Goal: Task Accomplishment & Management: Complete application form

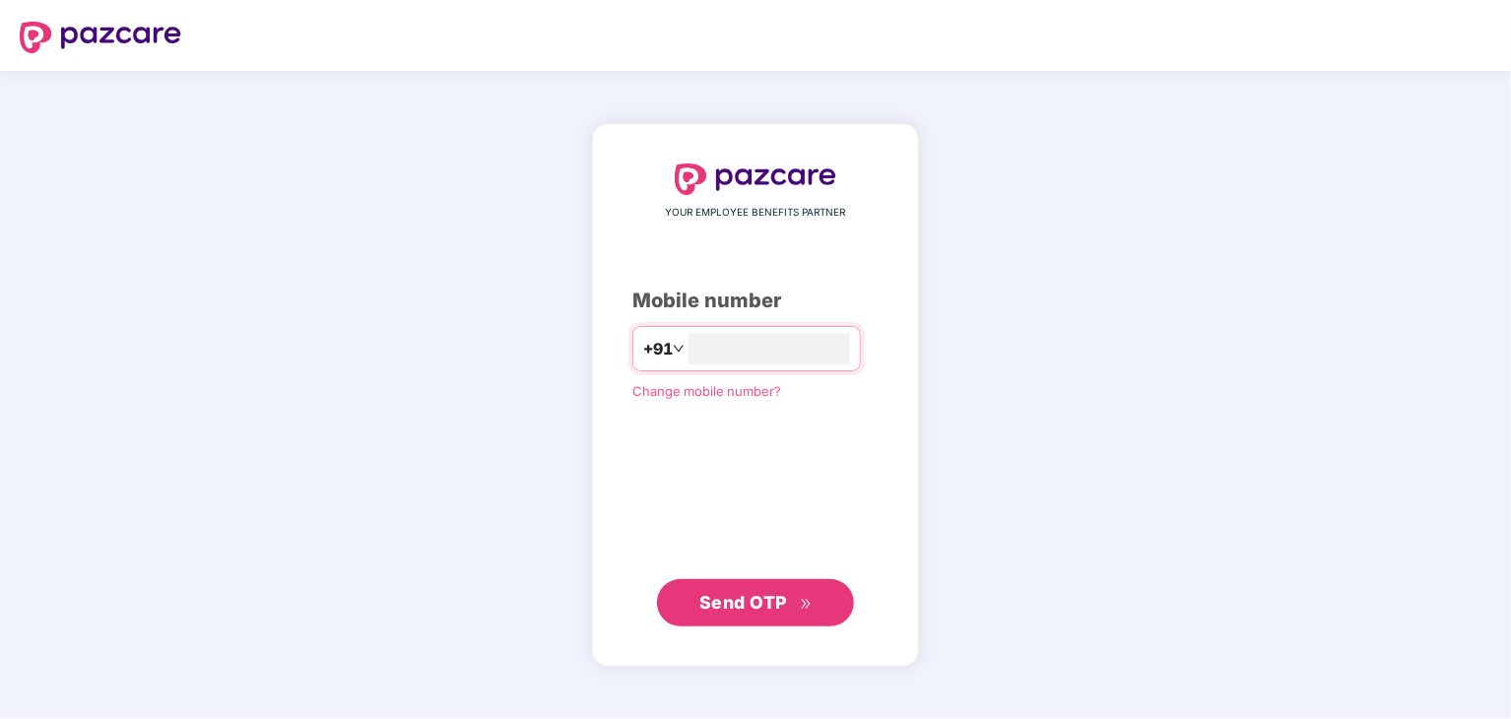
type input "**********"
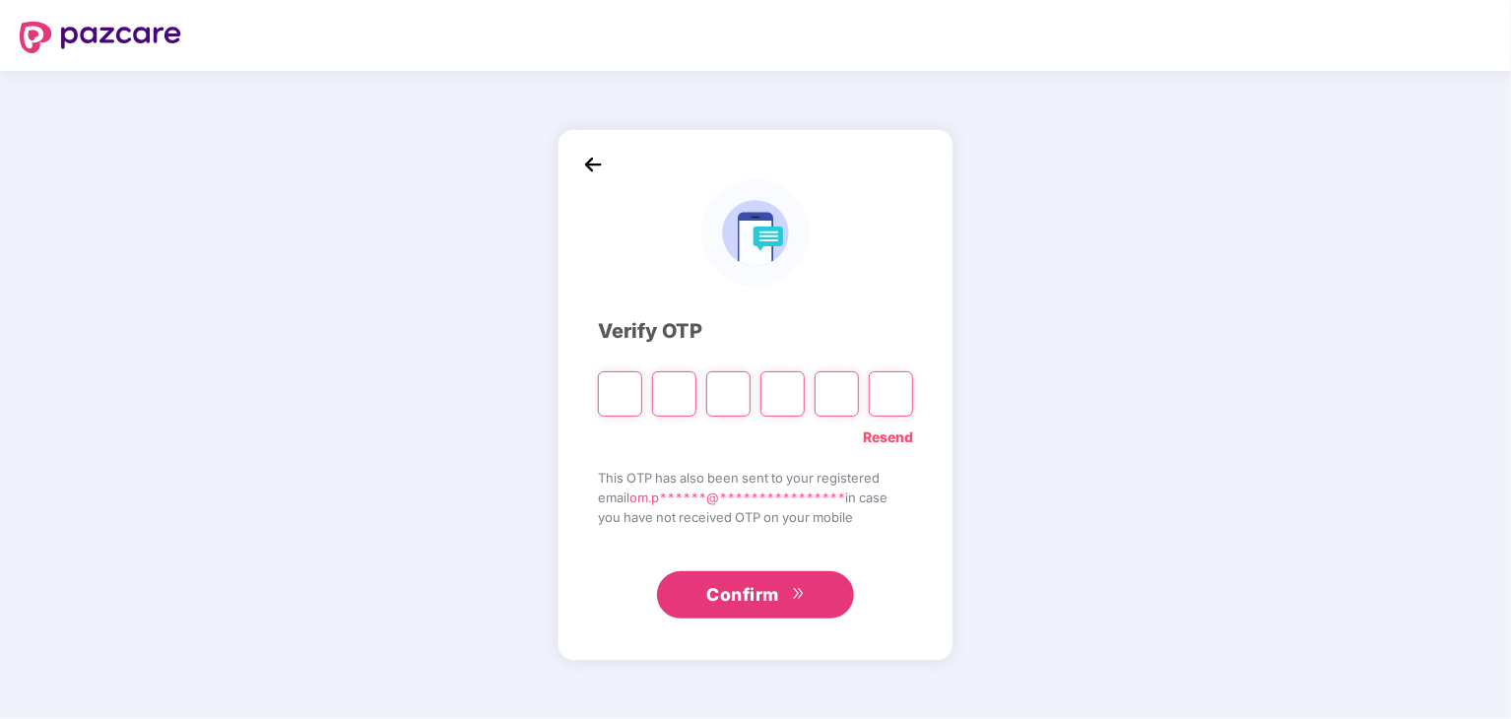
type input "*"
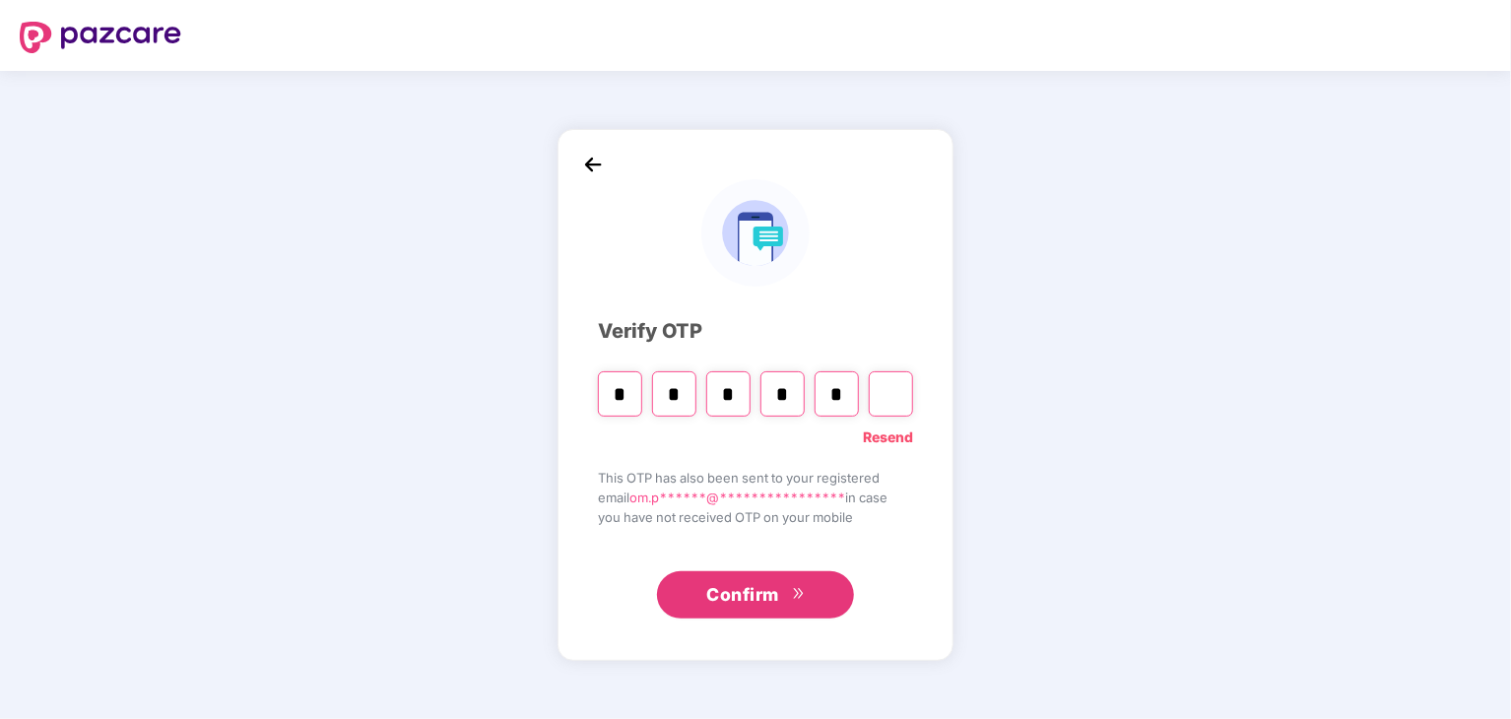
type input "*"
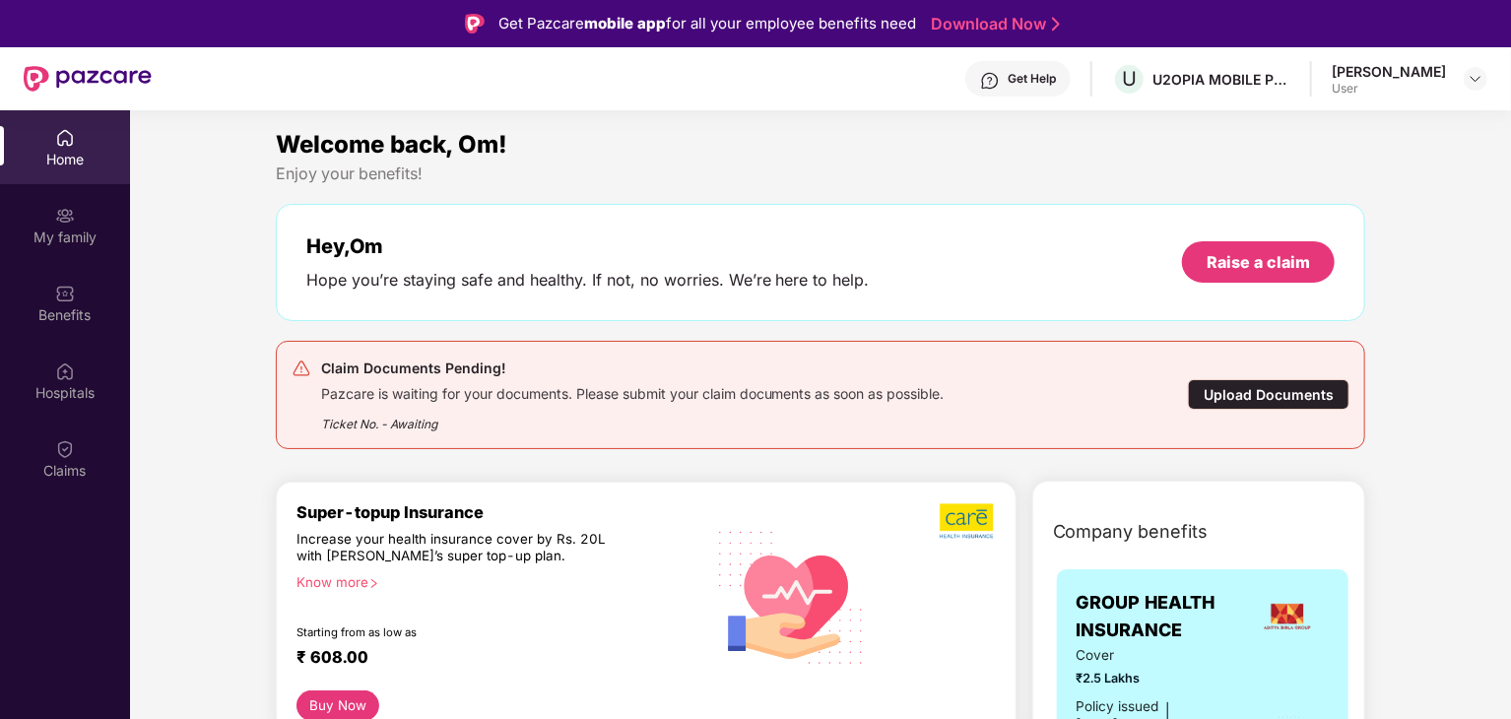
click at [1227, 395] on div "Upload Documents" at bounding box center [1269, 394] width 162 height 31
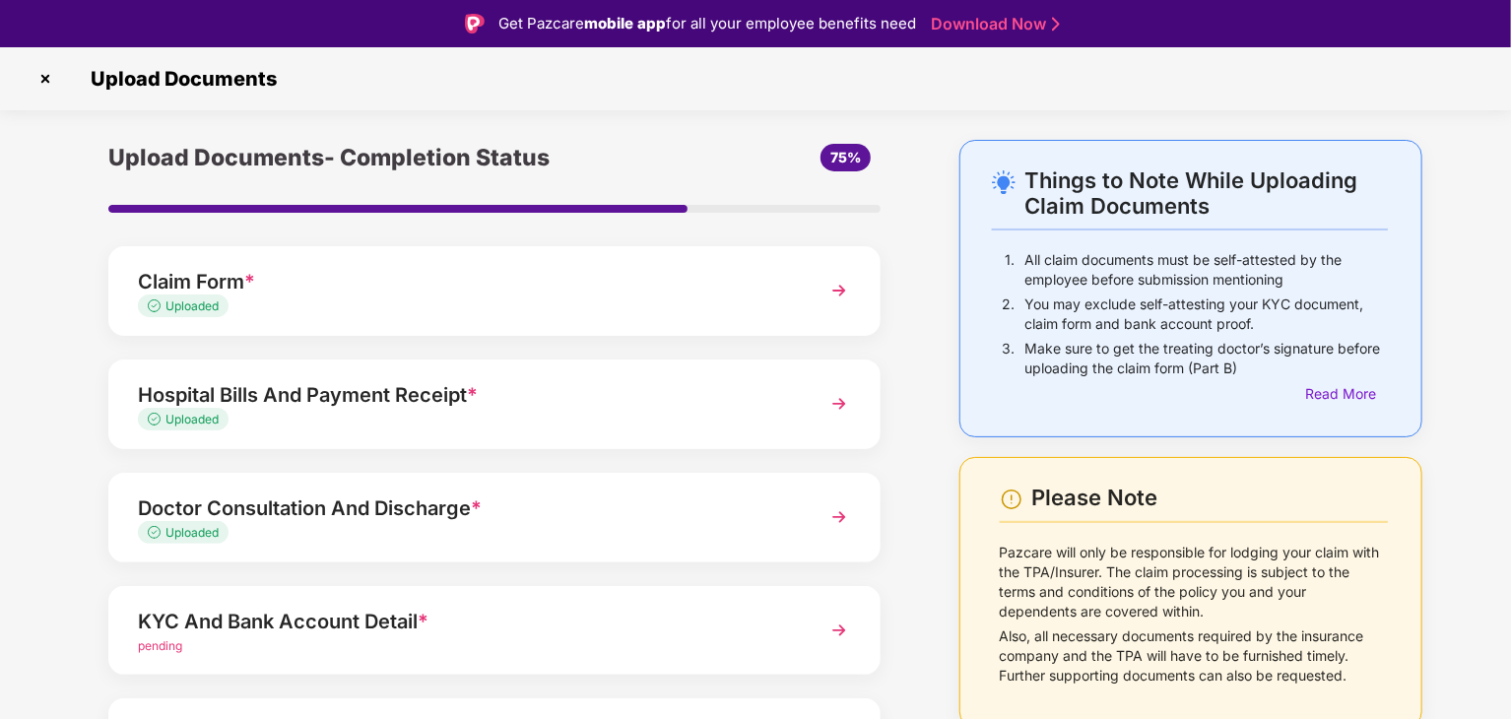
scroll to position [152, 0]
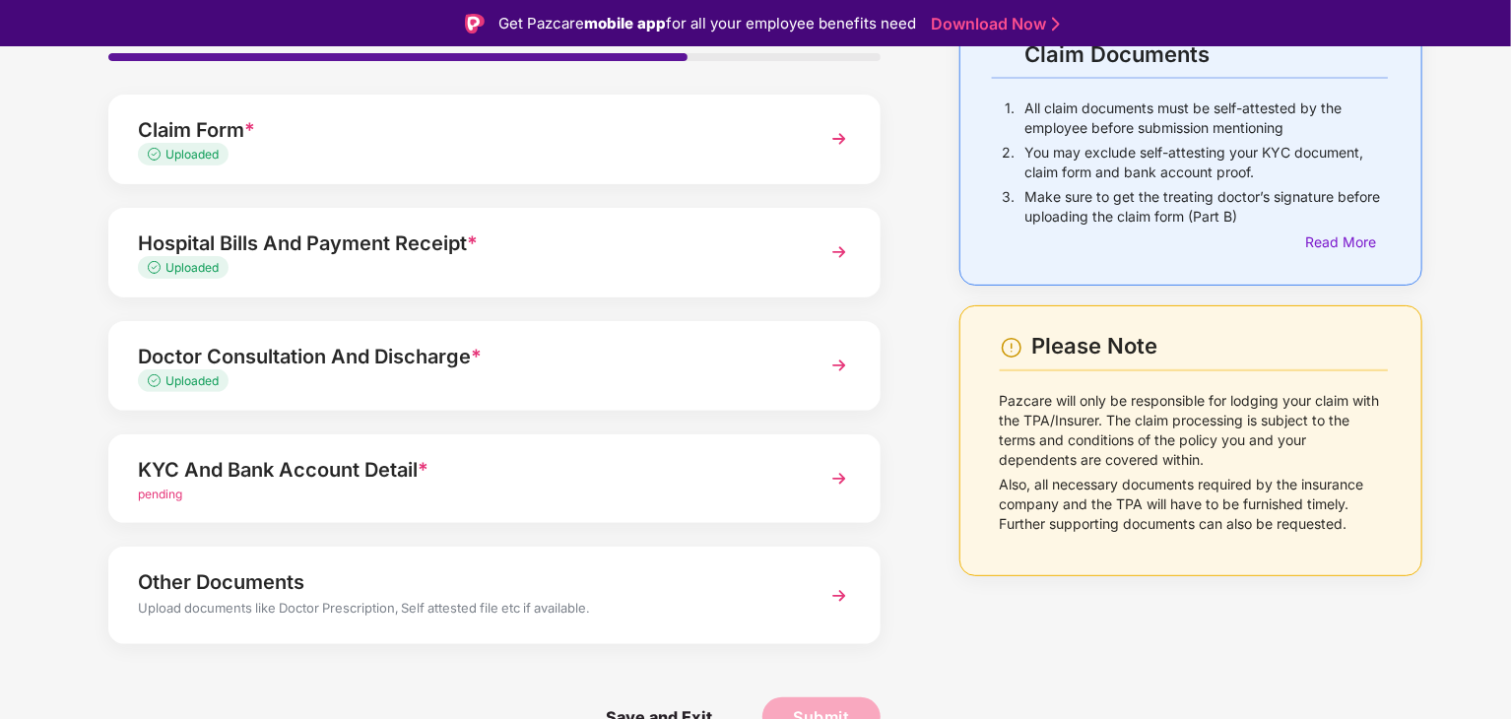
click at [658, 481] on div "KYC And Bank Account Detail *" at bounding box center [464, 470] width 653 height 32
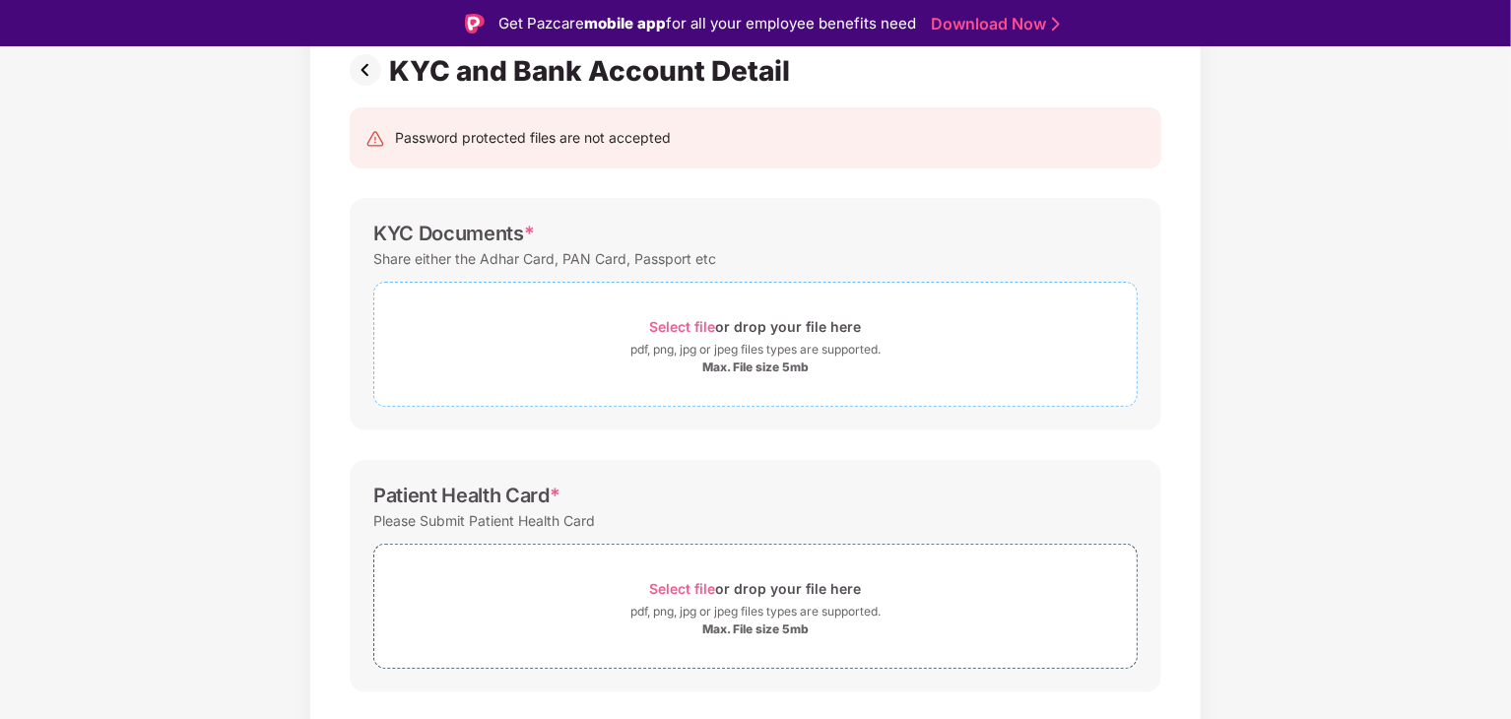
click at [681, 340] on div "pdf, png, jpg or jpeg files types are supported." at bounding box center [756, 350] width 250 height 20
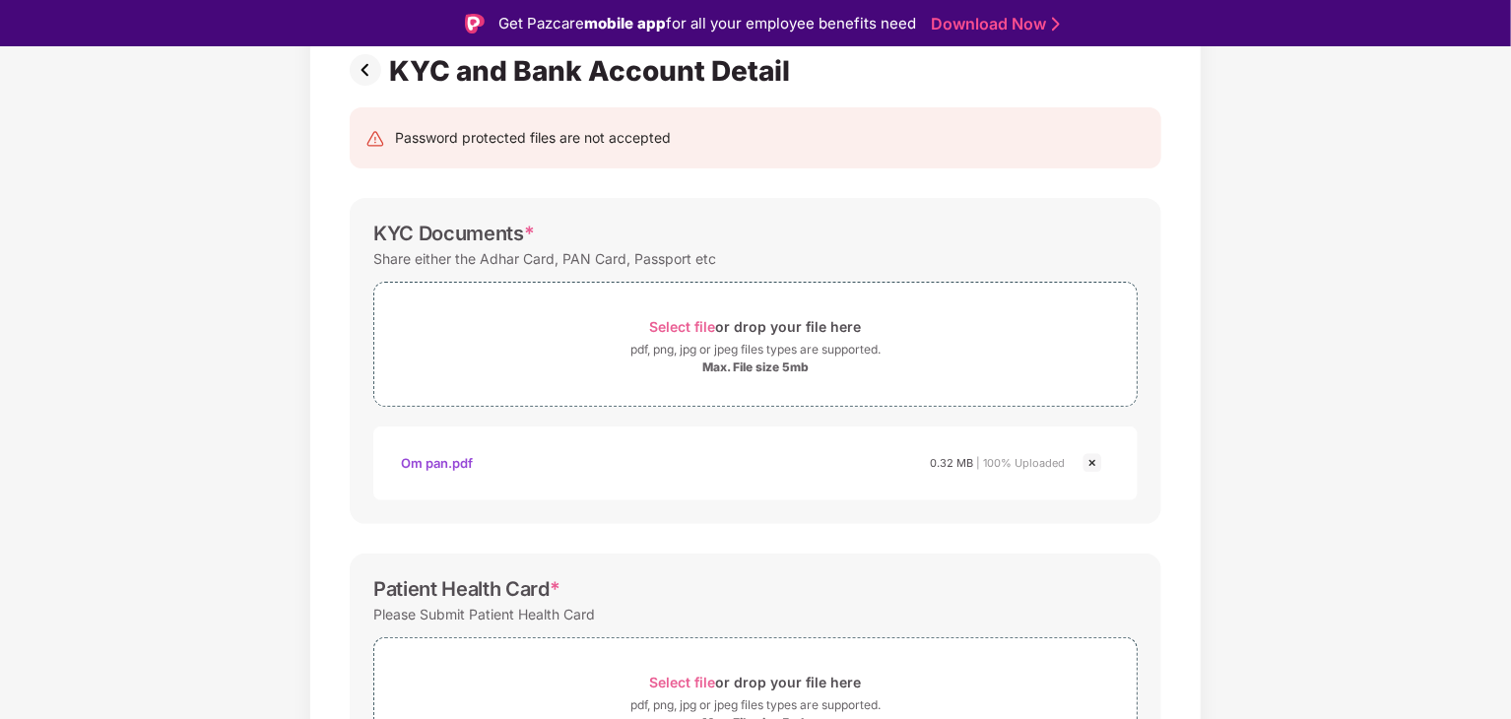
click at [875, 457] on div "Om pan.pdf 0.32 MB | 100% Uploaded" at bounding box center [733, 463] width 665 height 34
click at [455, 462] on div "Om pan.pdf" at bounding box center [437, 463] width 72 height 34
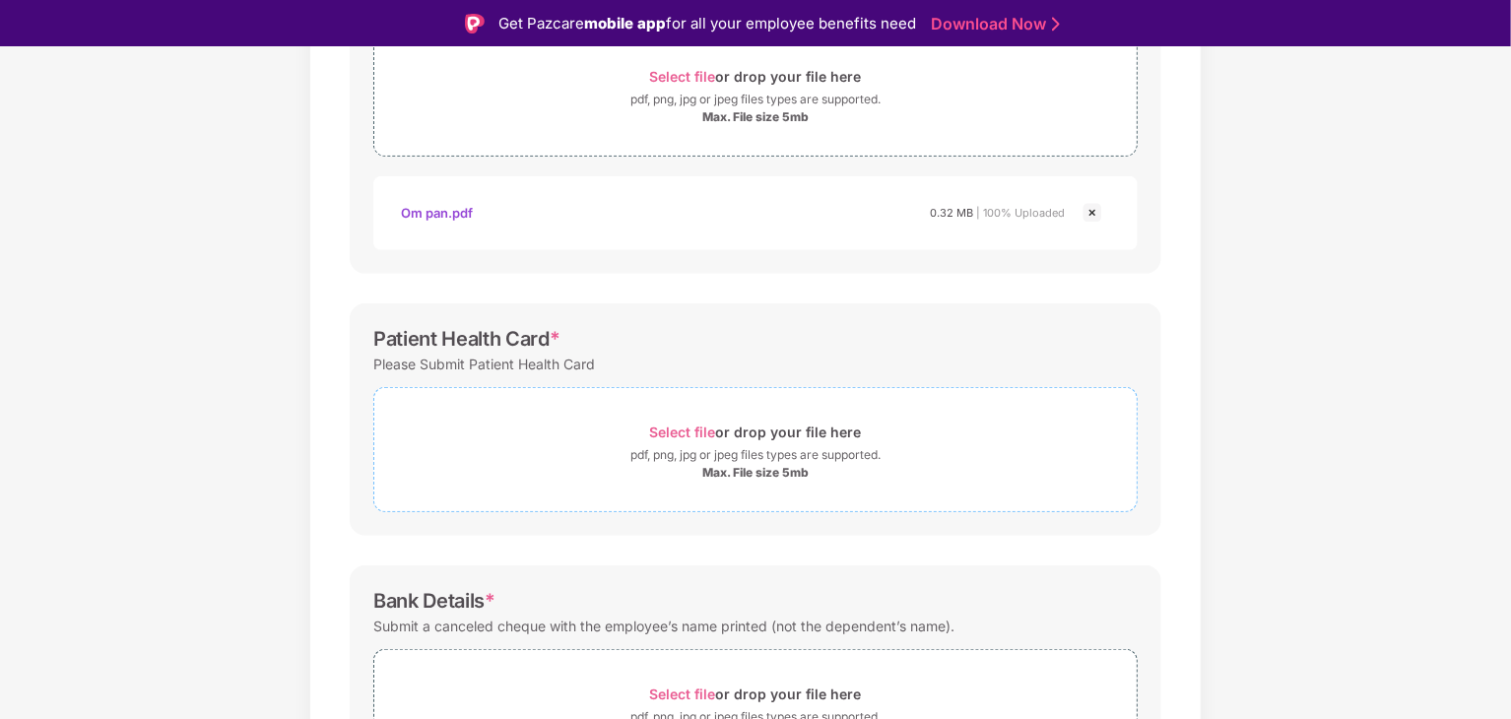
scroll to position [521, 0]
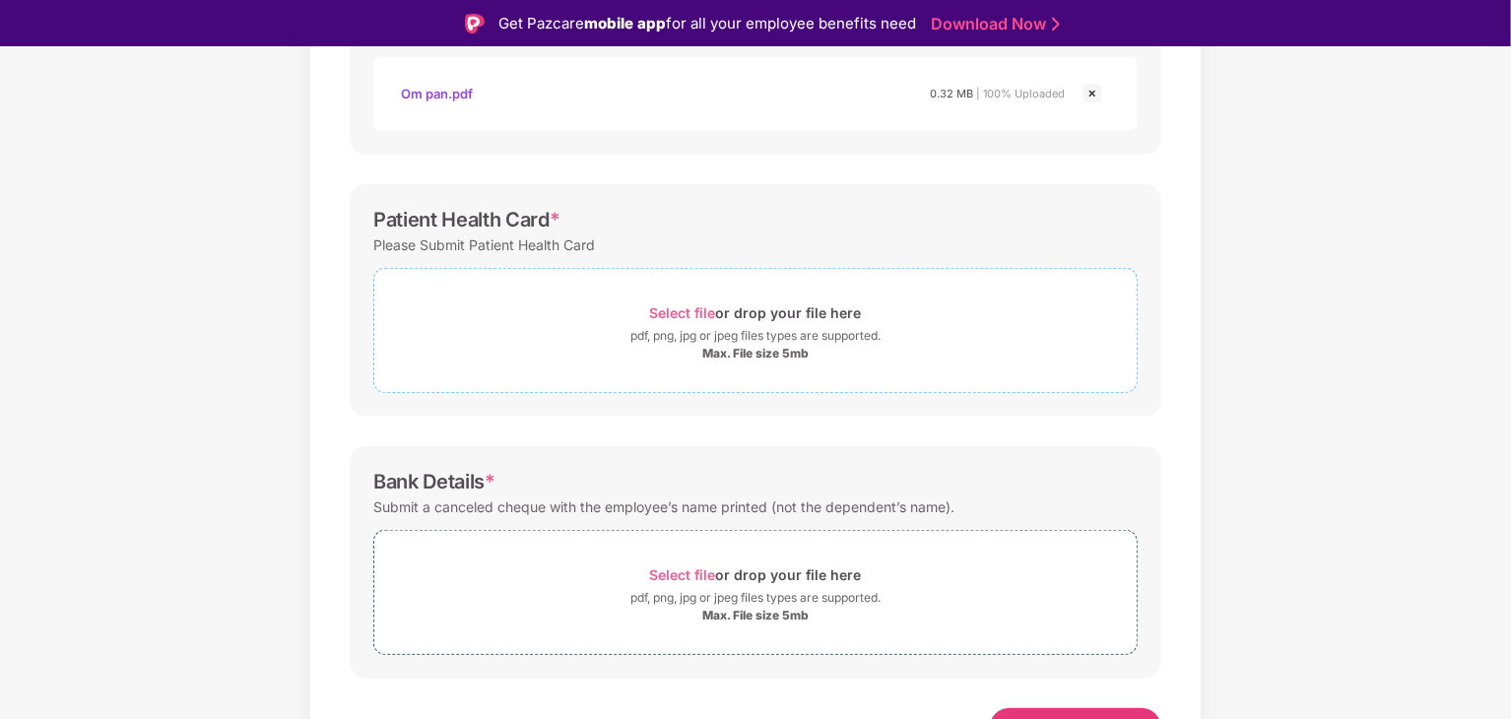
click at [762, 341] on div "pdf, png, jpg or jpeg files types are supported." at bounding box center [756, 336] width 250 height 20
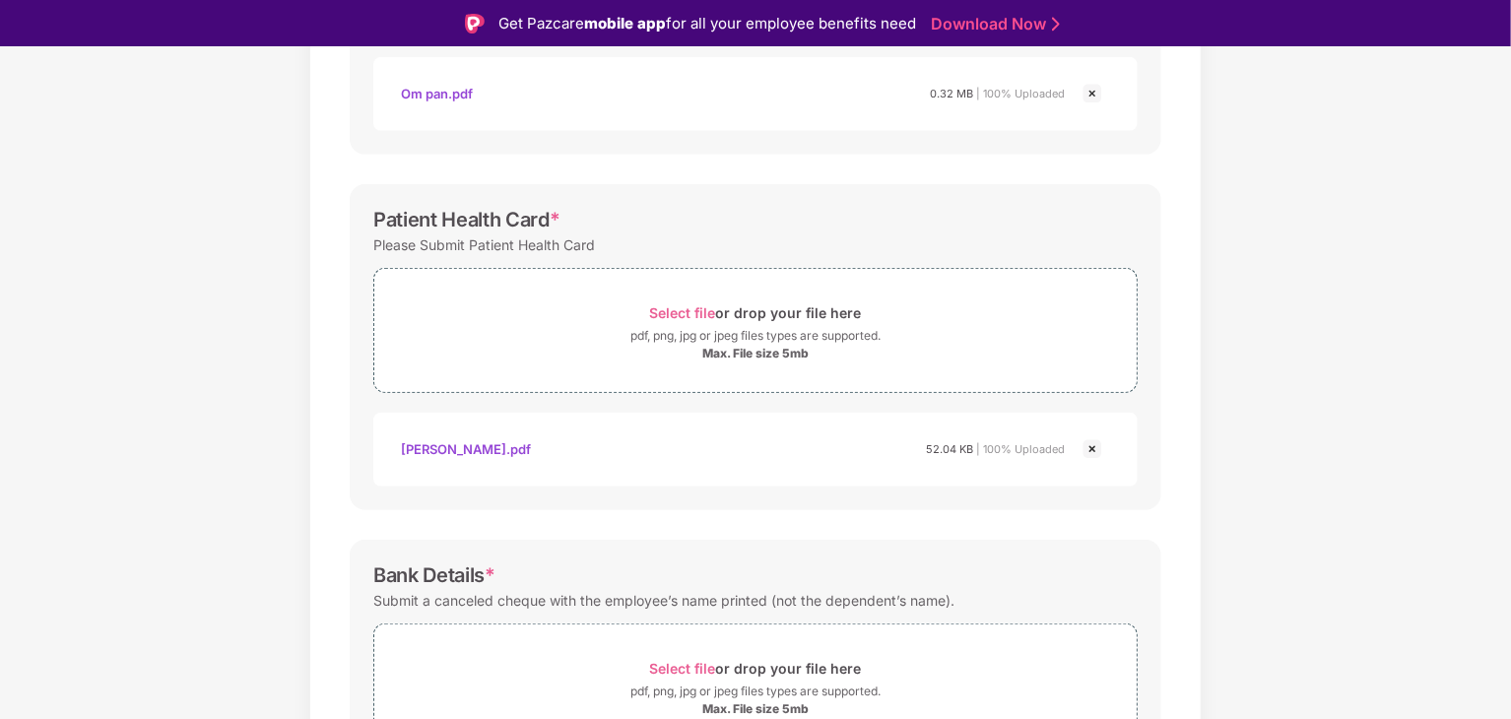
click at [508, 444] on div "[PERSON_NAME].pdf" at bounding box center [466, 450] width 130 height 34
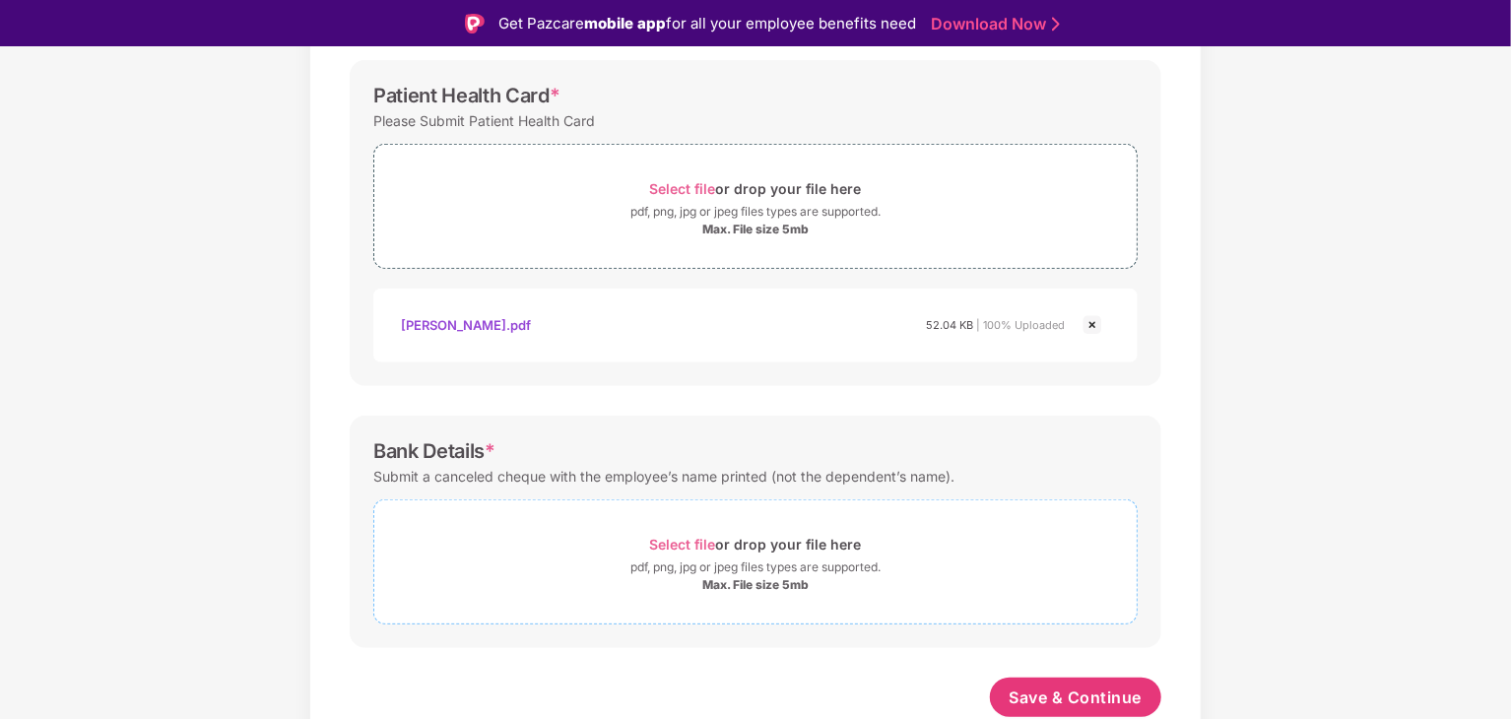
click at [723, 555] on div "Select file or drop your file here" at bounding box center [756, 544] width 212 height 27
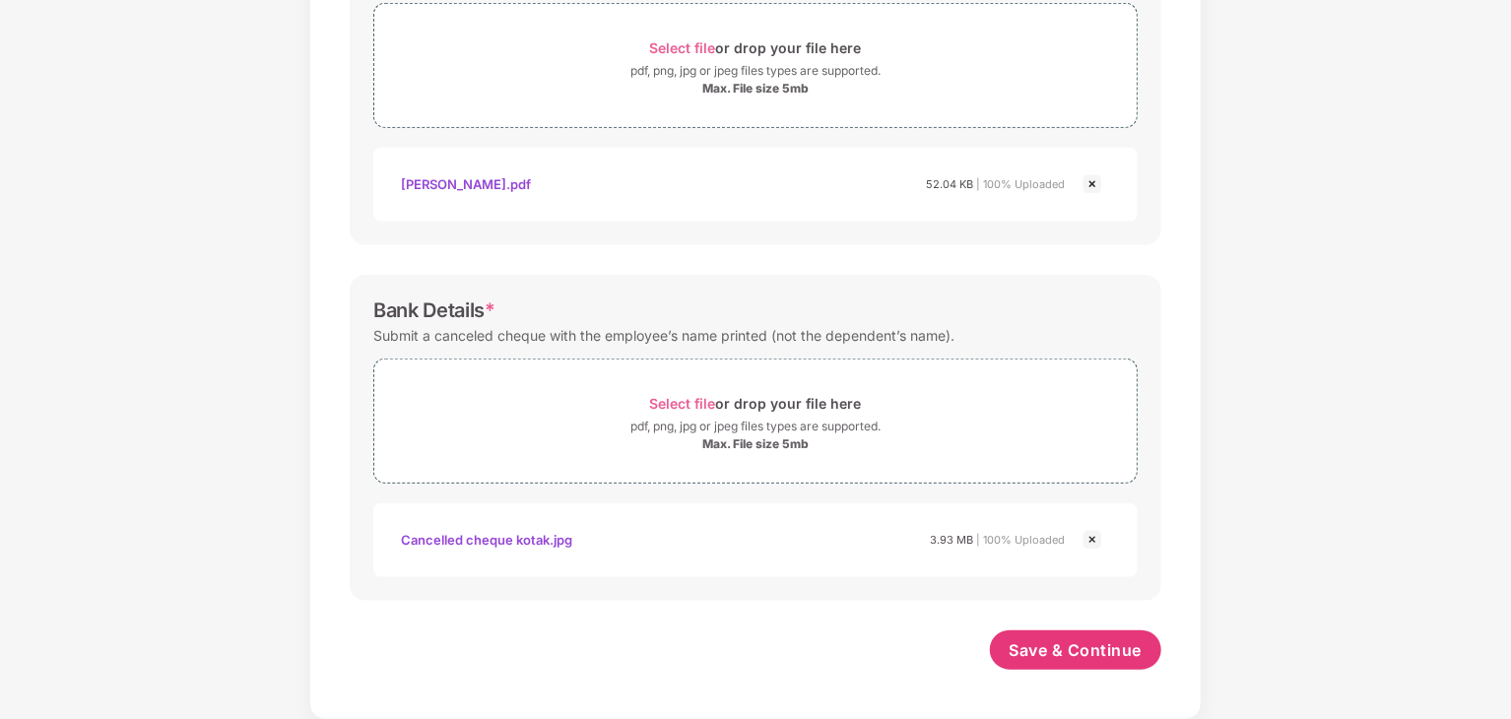
scroll to position [738, 0]
click at [540, 537] on div "Cancelled cheque kotak.jpg" at bounding box center [486, 541] width 171 height 34
click at [1277, 500] on div "Documents List > KYC and Bank Account Detail KYC and Bank Account Detail Passwo…" at bounding box center [755, 38] width 1511 height 1367
click at [1099, 646] on span "Save & Continue" at bounding box center [1076, 651] width 133 height 22
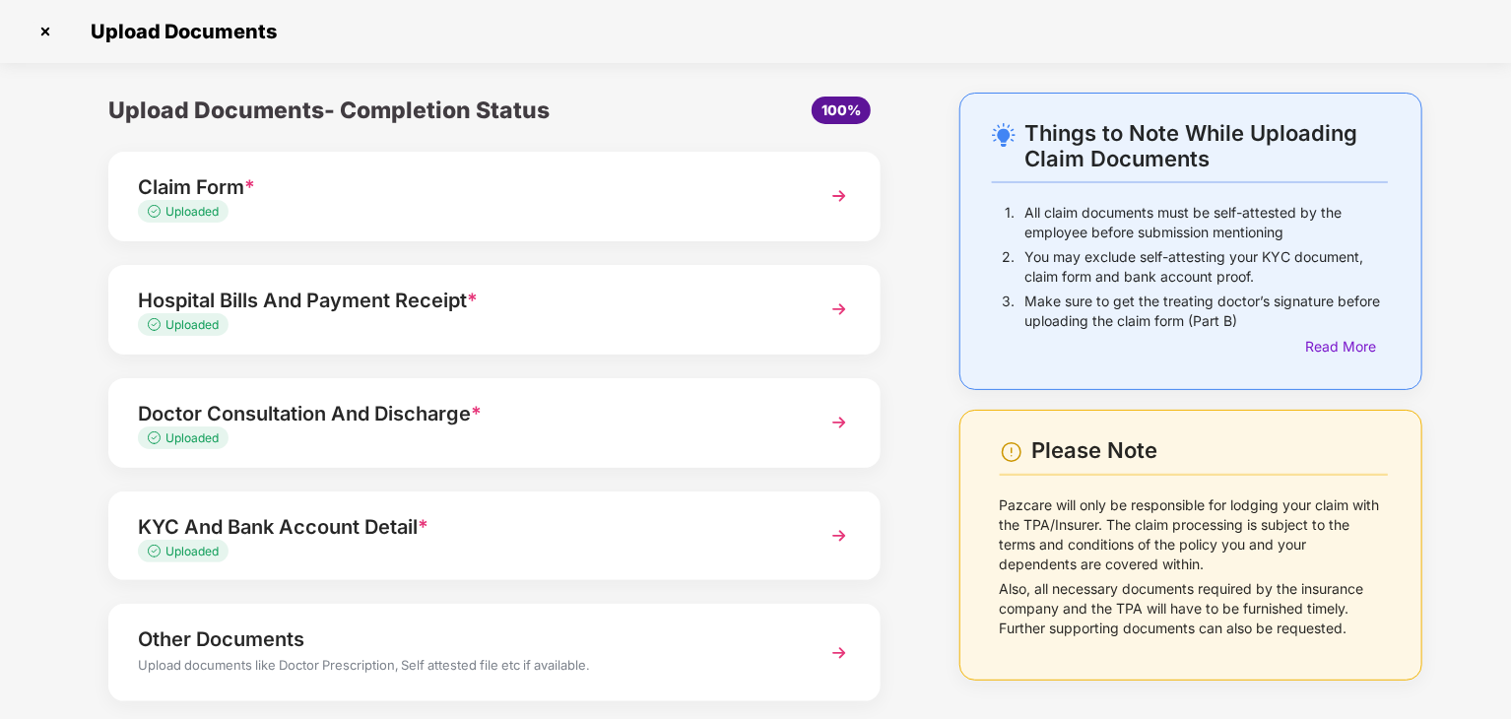
scroll to position [104, 0]
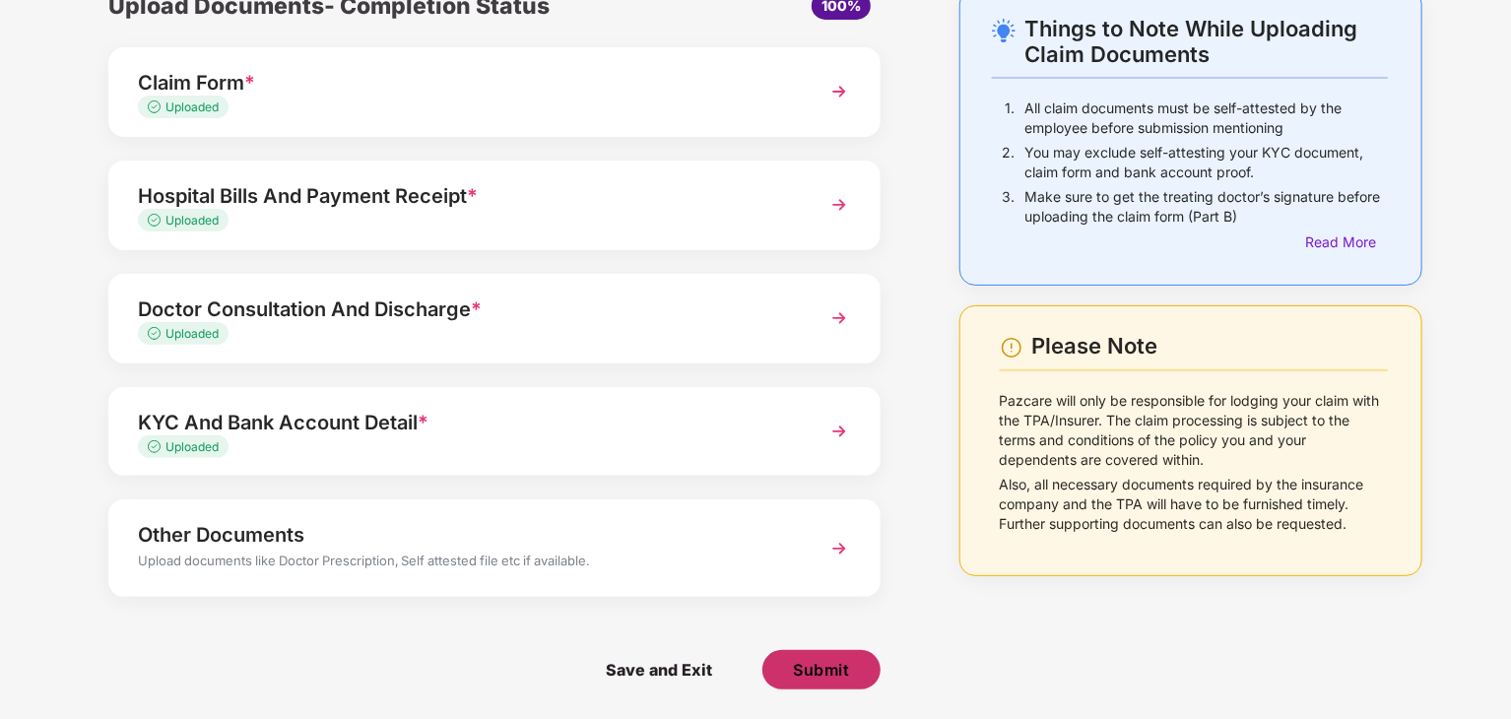
click at [803, 671] on span "Submit" at bounding box center [821, 670] width 56 height 22
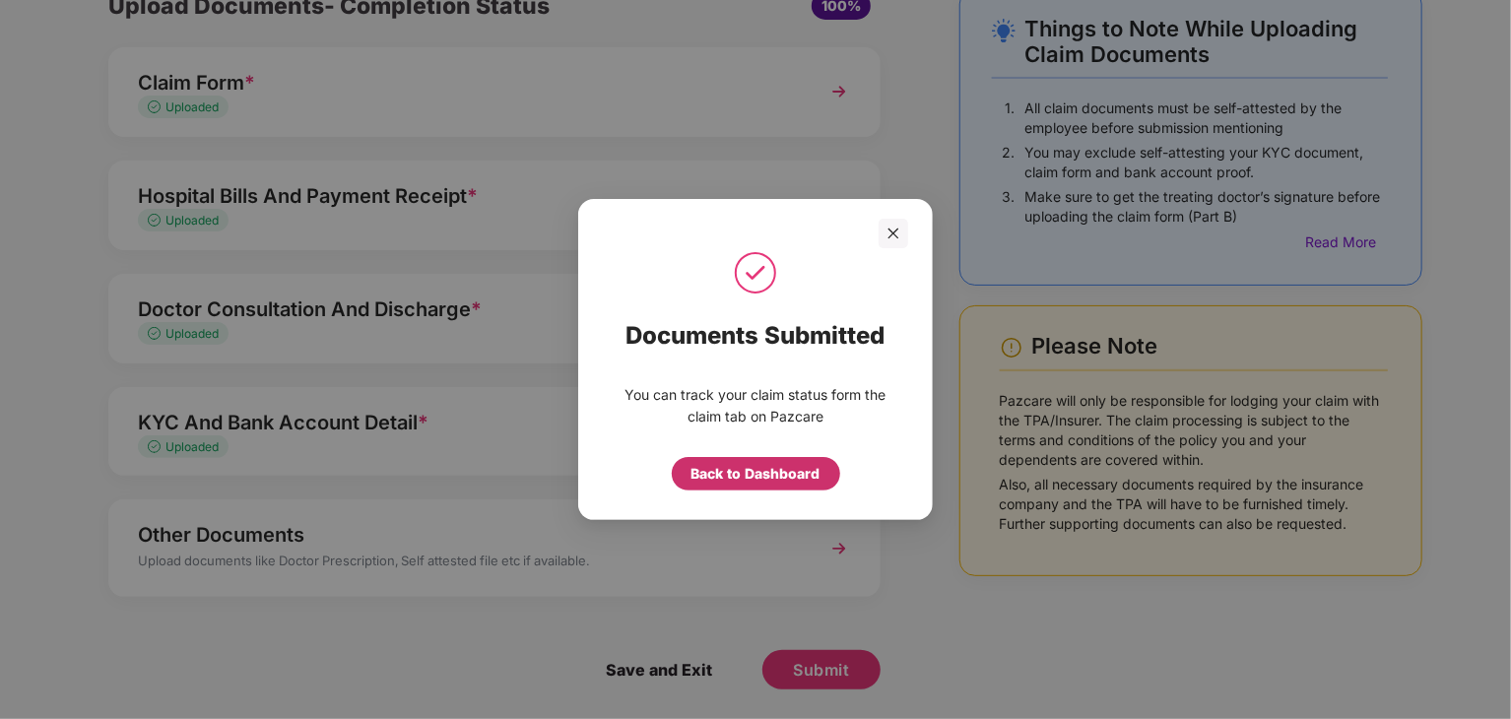
click at [762, 471] on div "Back to Dashboard" at bounding box center [756, 474] width 129 height 22
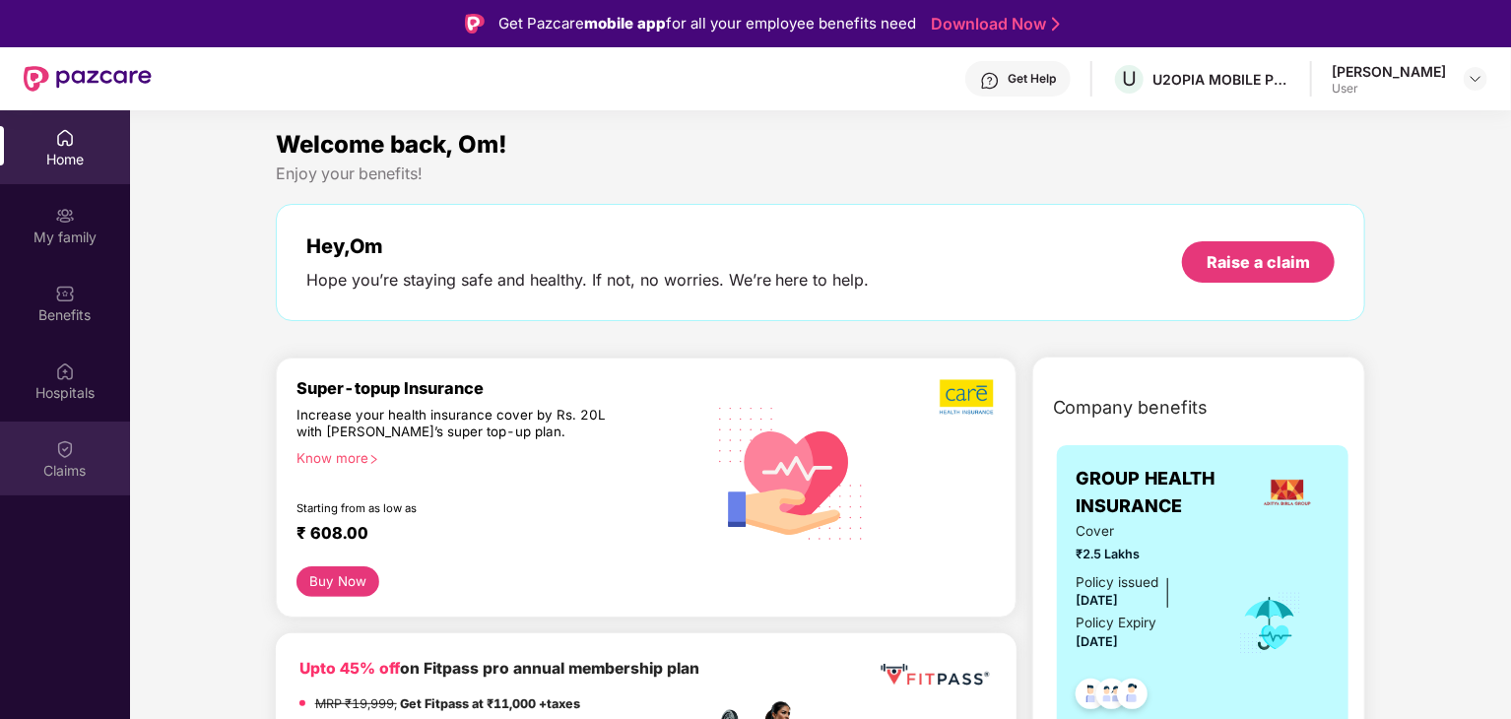
click at [52, 445] on div "Claims" at bounding box center [65, 459] width 130 height 74
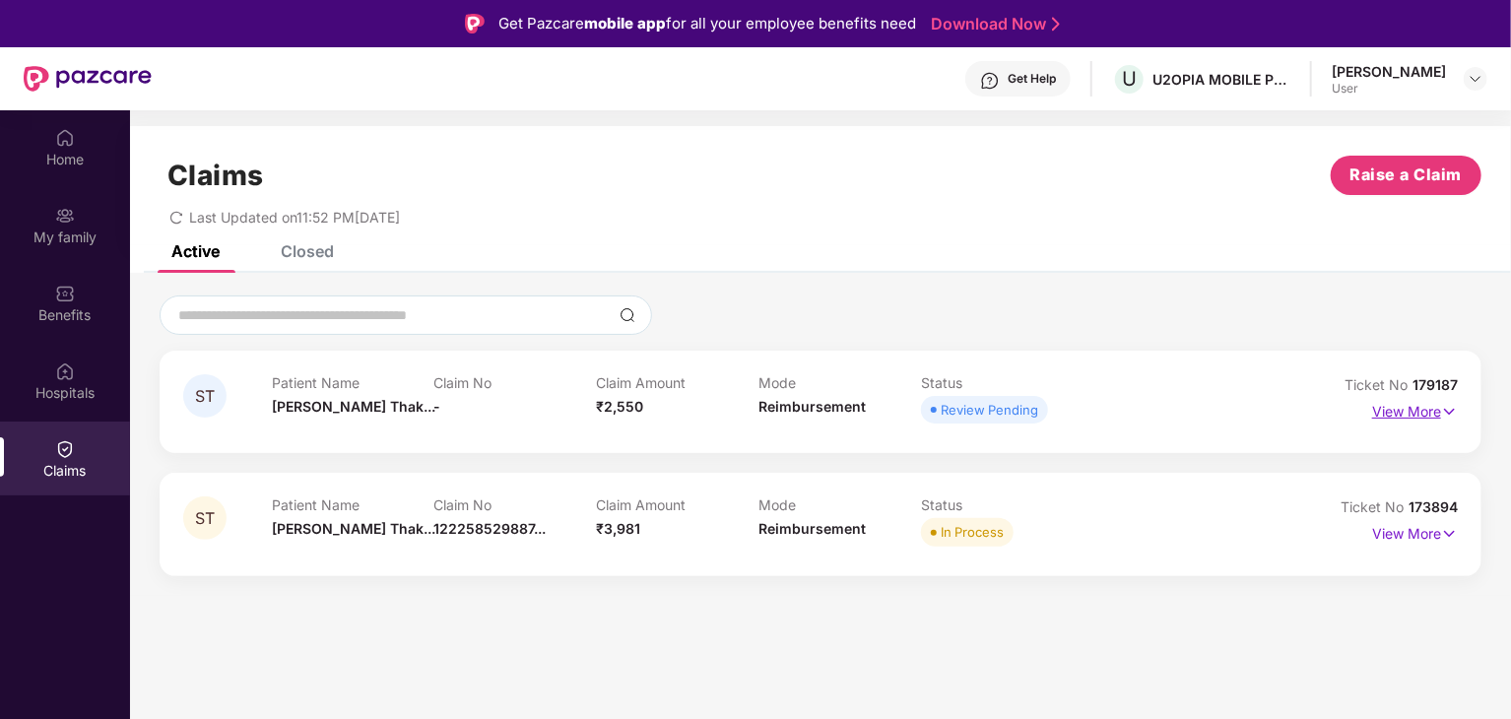
click at [1423, 415] on p "View More" at bounding box center [1416, 409] width 86 height 27
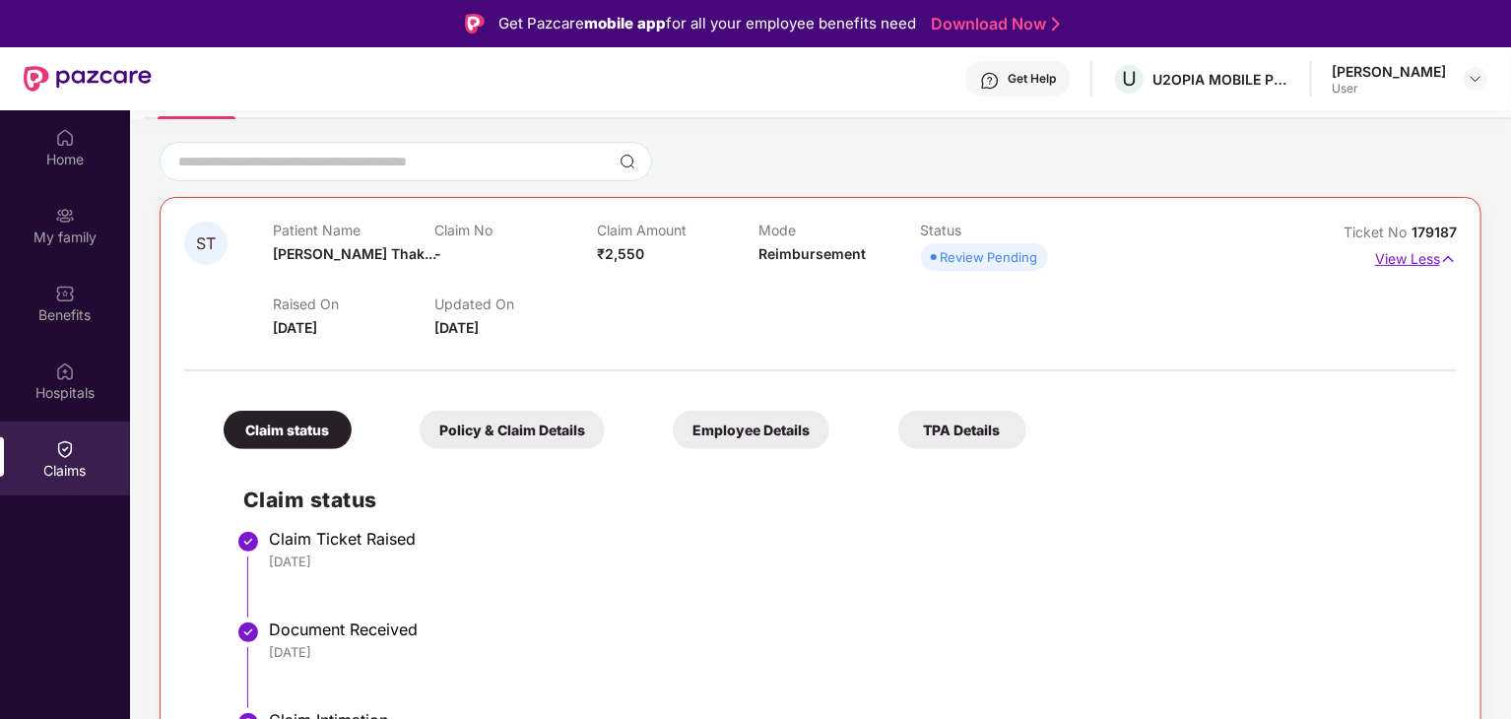
scroll to position [255, 0]
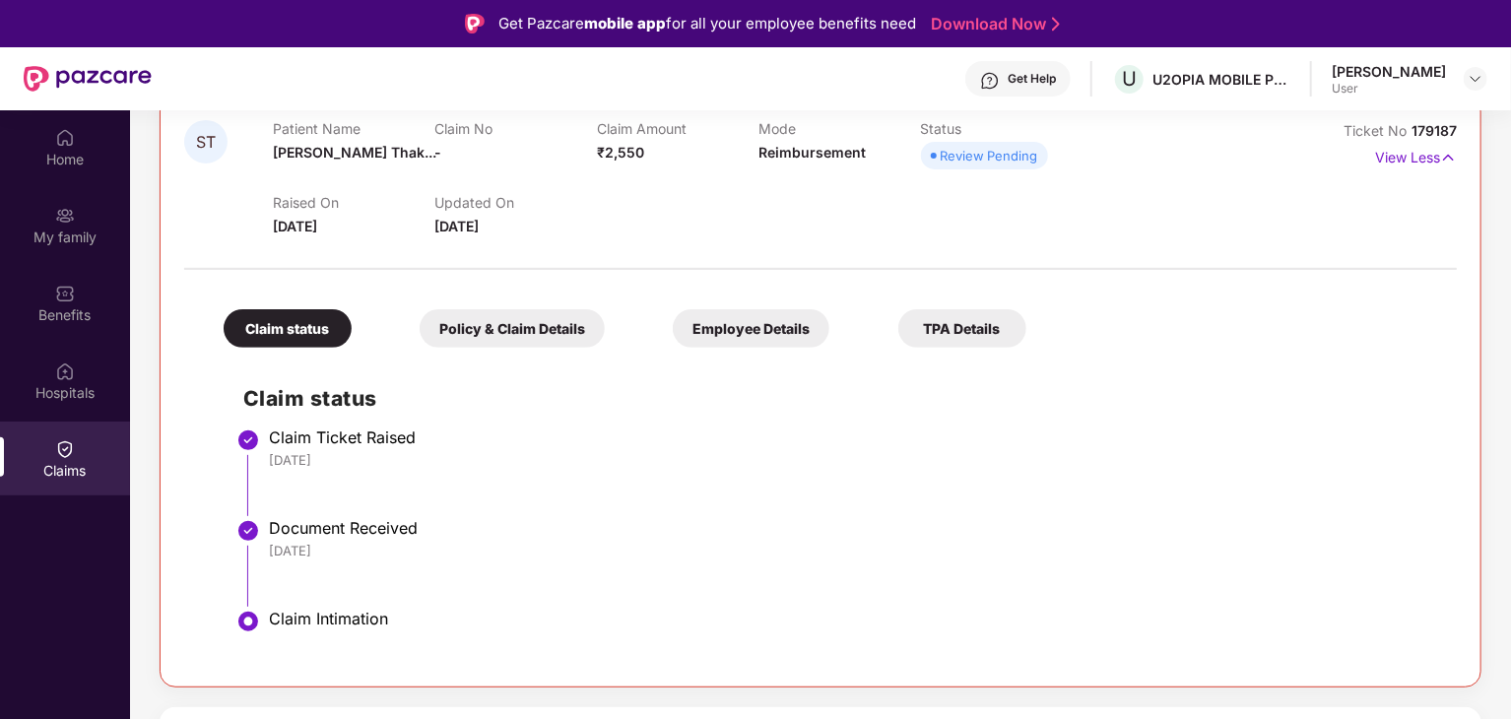
click at [1051, 535] on div "Document Received" at bounding box center [853, 528] width 1169 height 20
